Goal: Task Accomplishment & Management: Manage account settings

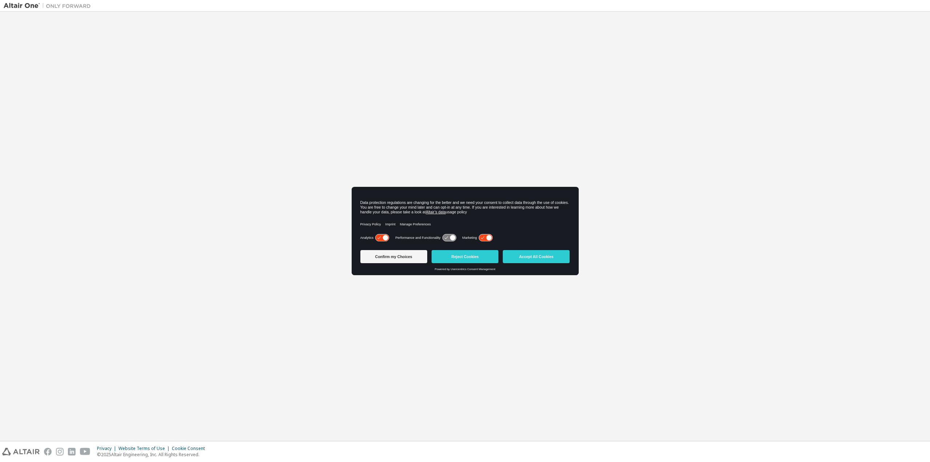
click at [256, 247] on div "Welcome to the Altair One Admin Portal Need Help? Please make sure that you pro…" at bounding box center [465, 226] width 923 height 422
drag, startPoint x: 461, startPoint y: 254, endPoint x: 463, endPoint y: 260, distance: 6.7
click at [461, 254] on button "Reject Cookies" at bounding box center [465, 256] width 67 height 13
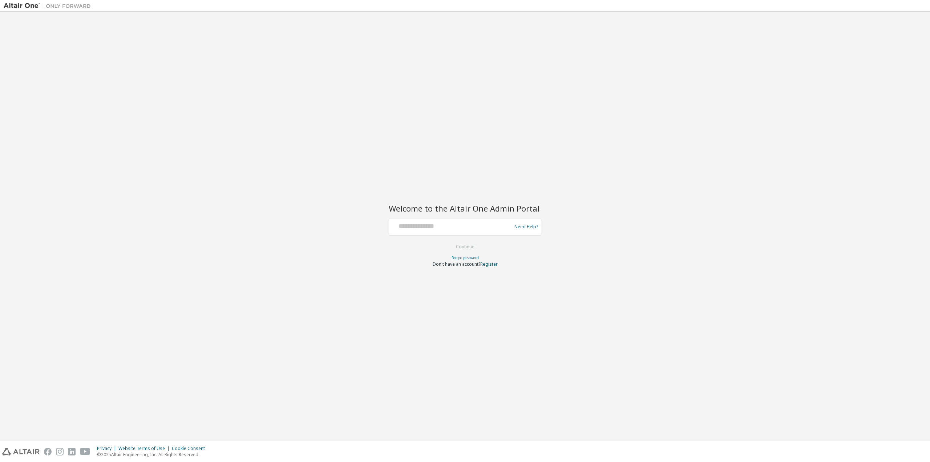
click at [602, 300] on div "Welcome to the Altair One Admin Portal Need Help? Please make sure that you pro…" at bounding box center [465, 226] width 923 height 422
click at [443, 227] on input "text" at bounding box center [451, 225] width 119 height 11
type input "**********"
click at [457, 247] on button "Continue" at bounding box center [465, 246] width 34 height 11
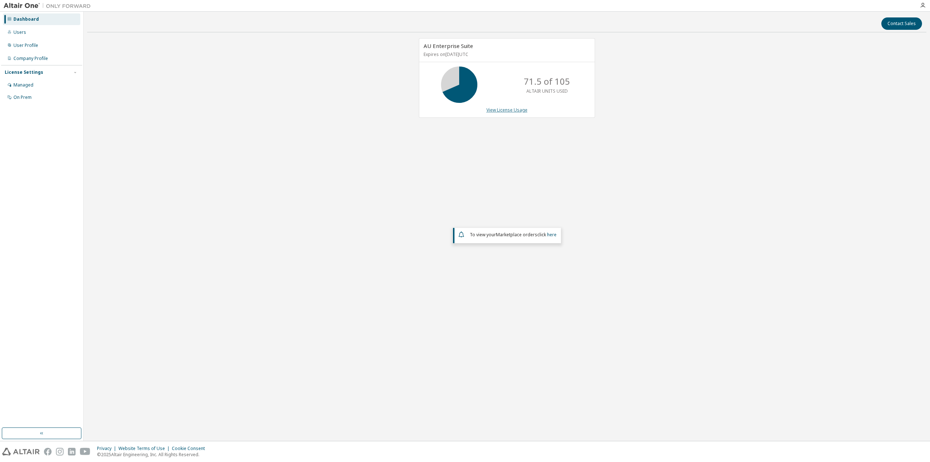
click at [497, 110] on link "View License Usage" at bounding box center [506, 110] width 41 height 6
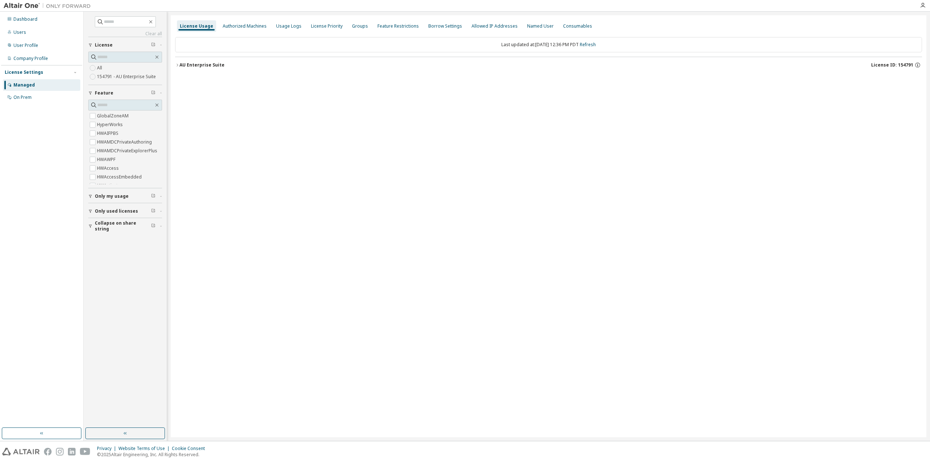
click at [179, 65] on icon "button" at bounding box center [177, 65] width 4 height 4
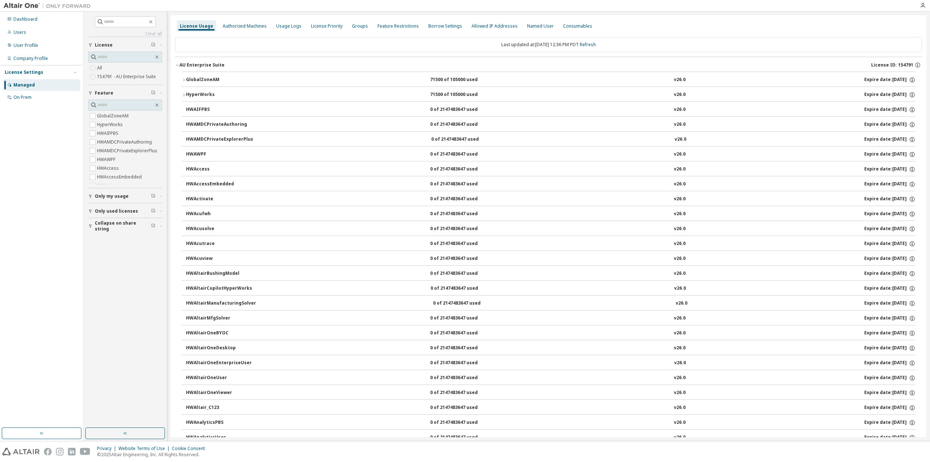
click at [190, 78] on div "GlobalZoneAM" at bounding box center [218, 80] width 65 height 7
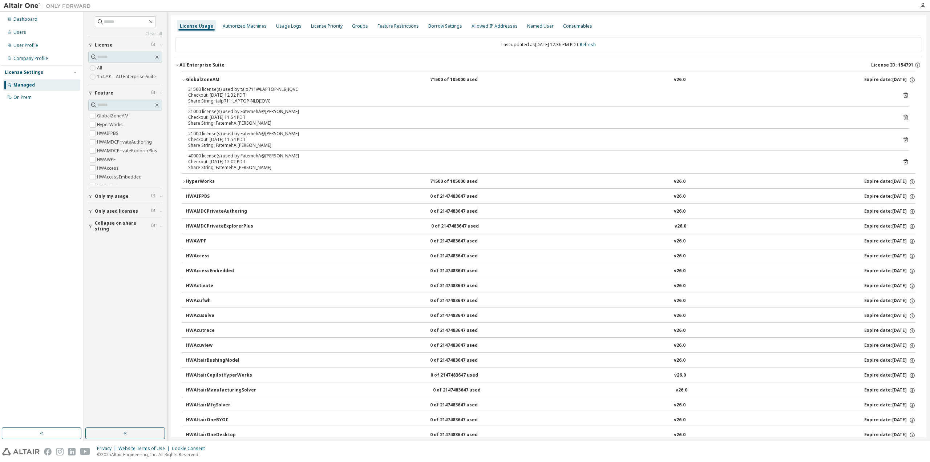
click at [187, 181] on div "HyperWorks" at bounding box center [218, 181] width 65 height 7
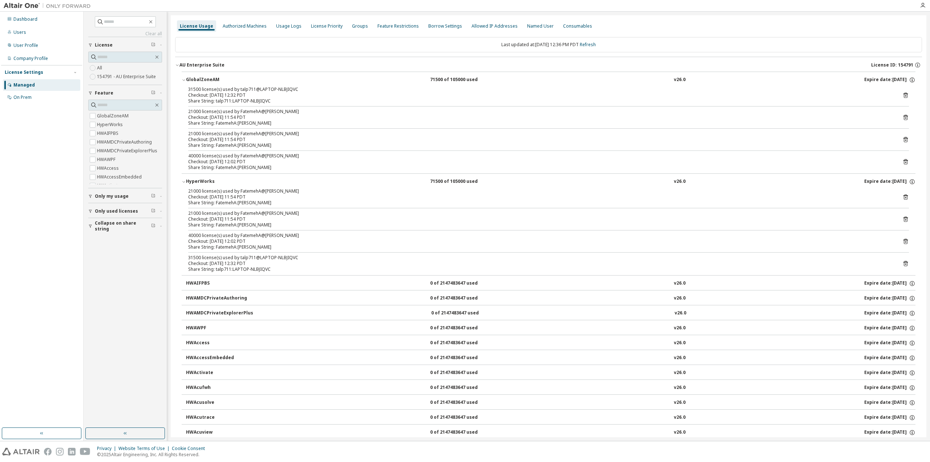
click at [902, 92] on icon at bounding box center [905, 95] width 7 height 7
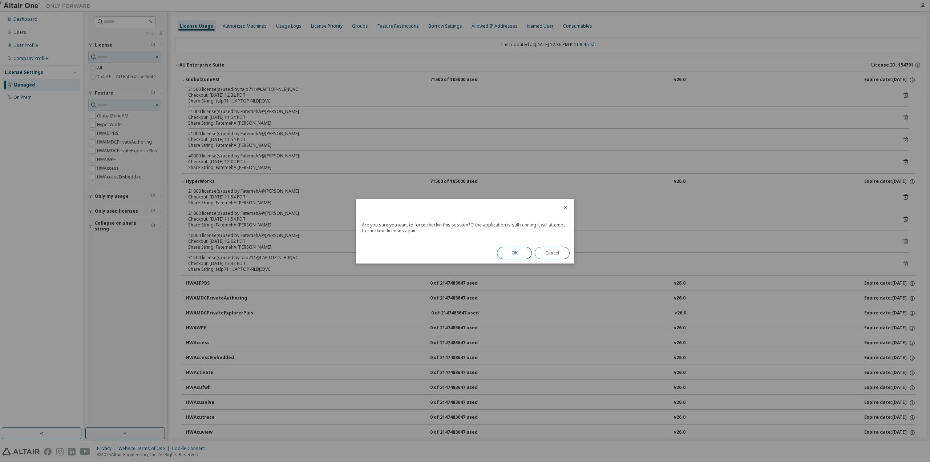
click at [518, 251] on button "OK" at bounding box center [514, 253] width 35 height 12
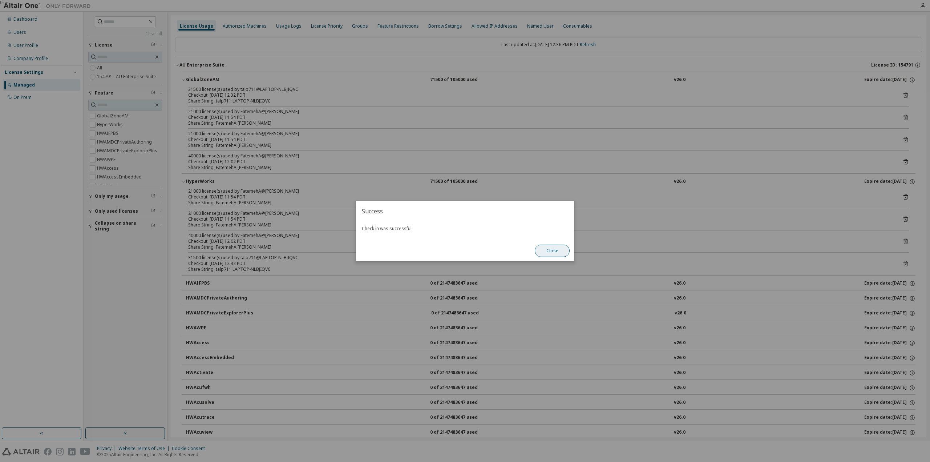
click at [560, 253] on button "Close" at bounding box center [552, 250] width 35 height 12
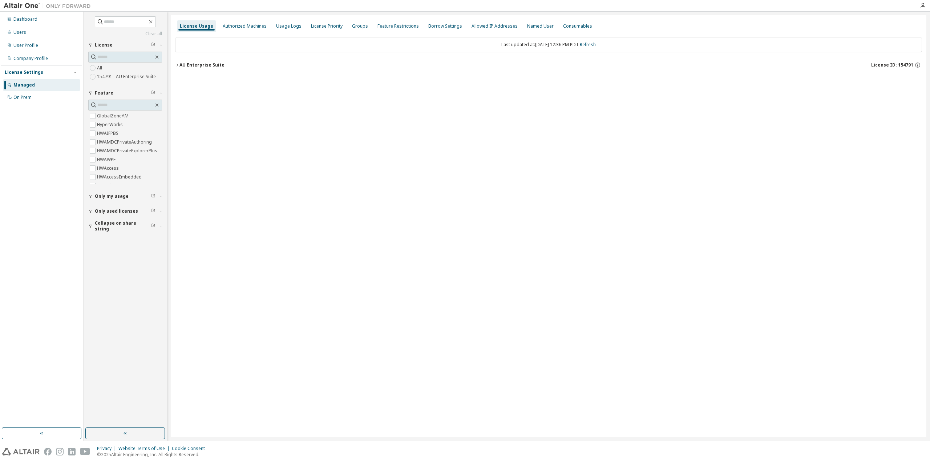
click at [193, 25] on div "License Usage" at bounding box center [196, 26] width 33 height 6
click at [297, 291] on div "License Usage Authorized Machines Usage Logs License Priority Groups Feature Re…" at bounding box center [549, 226] width 756 height 422
click at [29, 17] on div "Dashboard" at bounding box center [25, 19] width 24 height 6
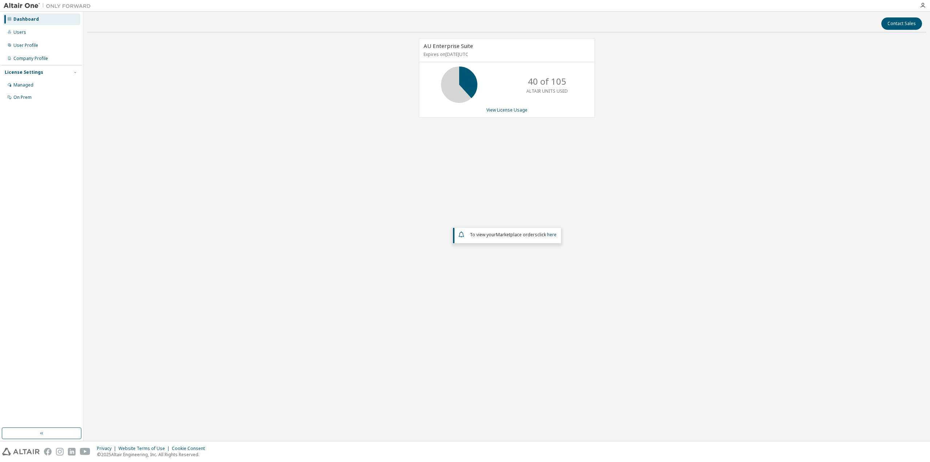
drag, startPoint x: 323, startPoint y: 268, endPoint x: 510, endPoint y: 125, distance: 236.0
click at [323, 268] on div "AU Enterprise Suite Expires on June 25, 2026 UTC 40 of 105 ALTAIR UNITS USED Vi…" at bounding box center [506, 188] width 839 height 300
click at [263, 81] on div "AU Enterprise Suite Expires on June 25, 2026 UTC 40 of 105 ALTAIR UNITS USED Vi…" at bounding box center [506, 188] width 839 height 300
